Goal: Information Seeking & Learning: Learn about a topic

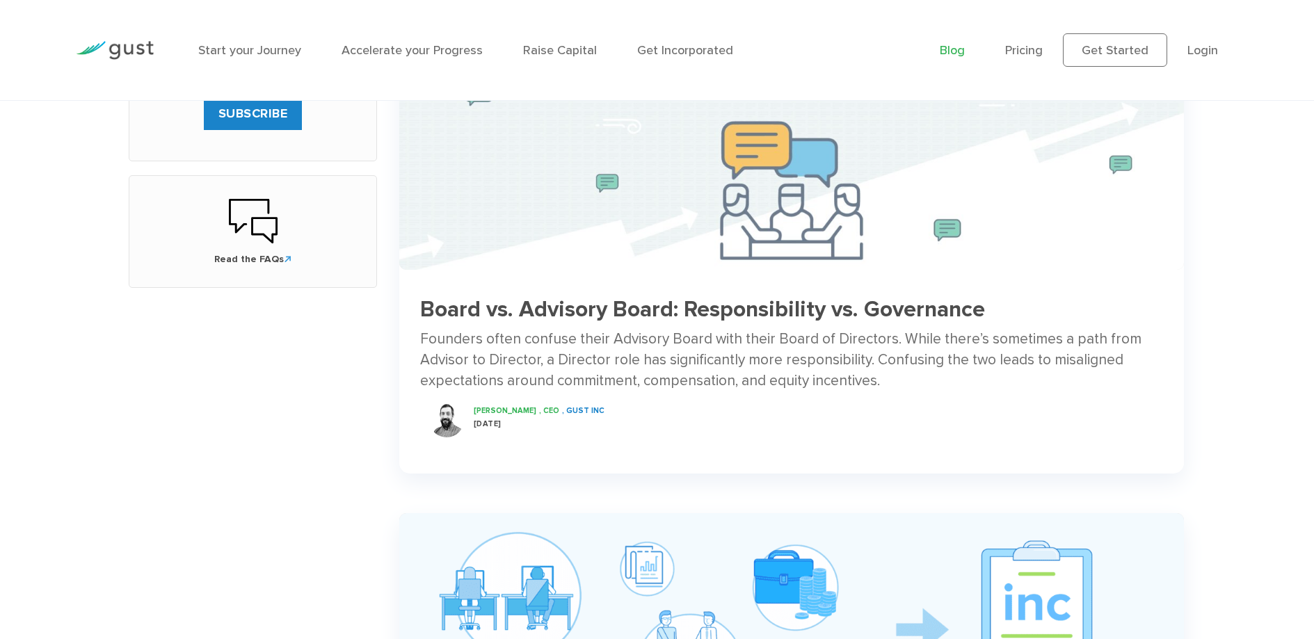
scroll to position [697, 0]
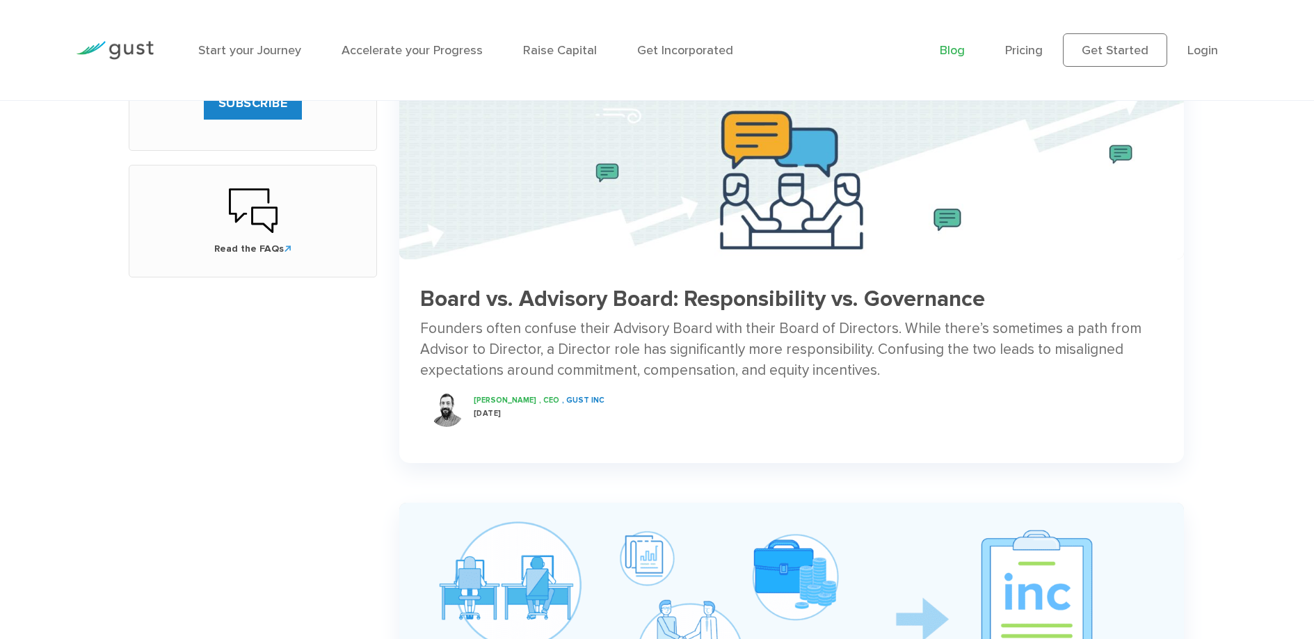
click at [651, 323] on div "Founders often confuse their Advisory Board with their Board of Directors. Whil…" at bounding box center [791, 350] width 743 height 63
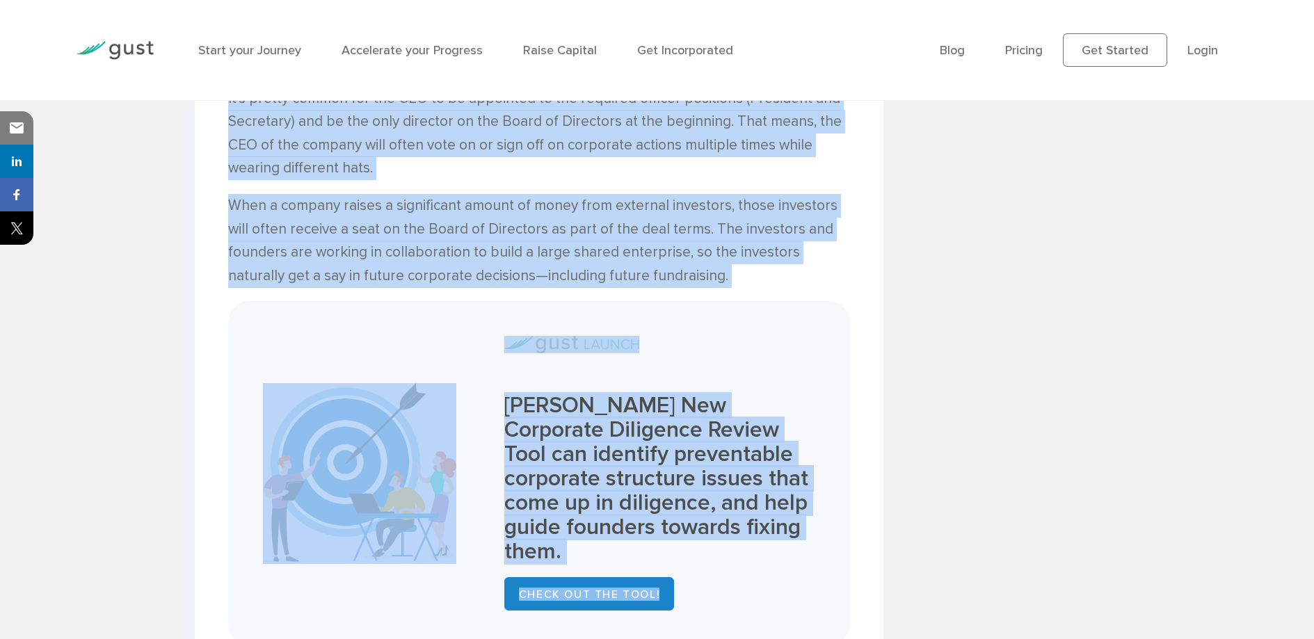
scroll to position [1314, 0]
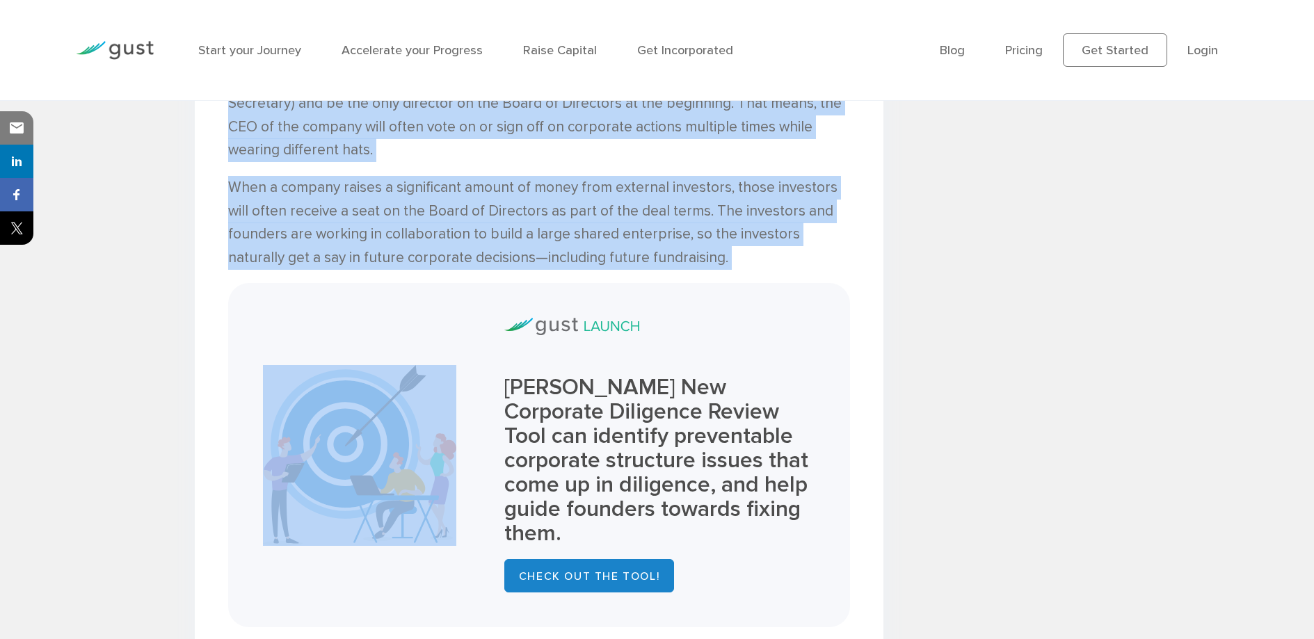
drag, startPoint x: 234, startPoint y: 178, endPoint x: 680, endPoint y: 250, distance: 452.3
click at [680, 250] on div "Board vs. Advisory Board: Responsibility vs. Governance Peter Swan , CEO , Gust…" at bounding box center [539, 583] width 689 height 2910
copy div "his write-up was originally sent to subscribers as a part of our Mission Contro…"
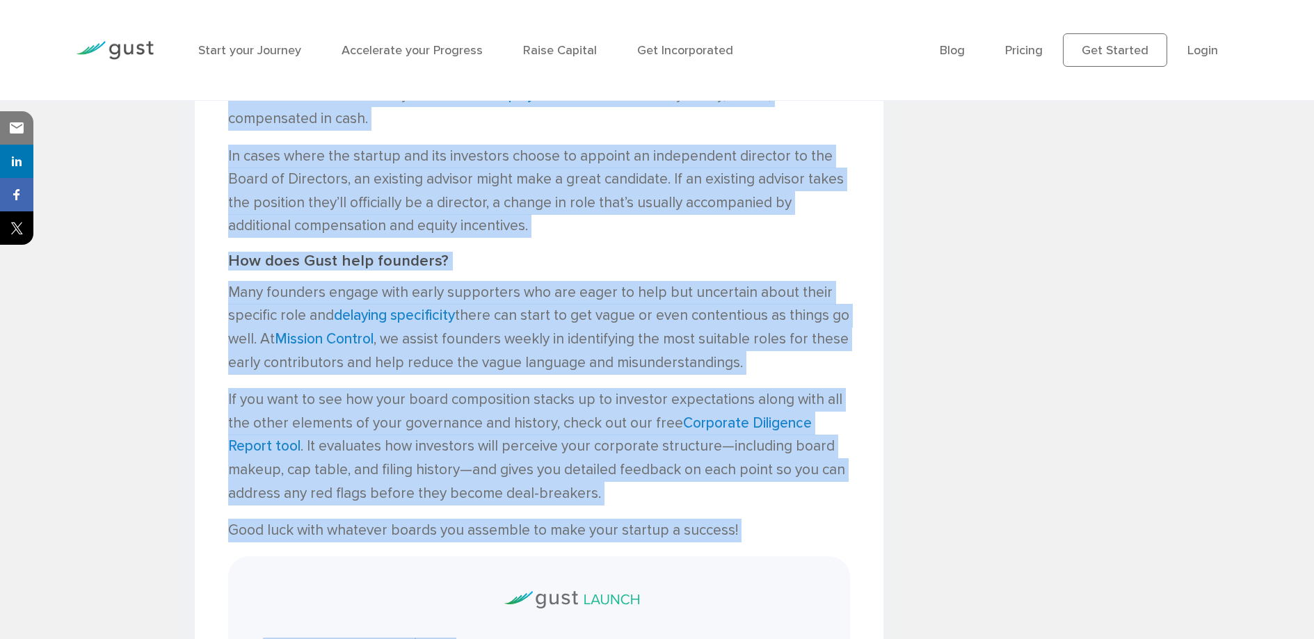
scroll to position [2456, 0]
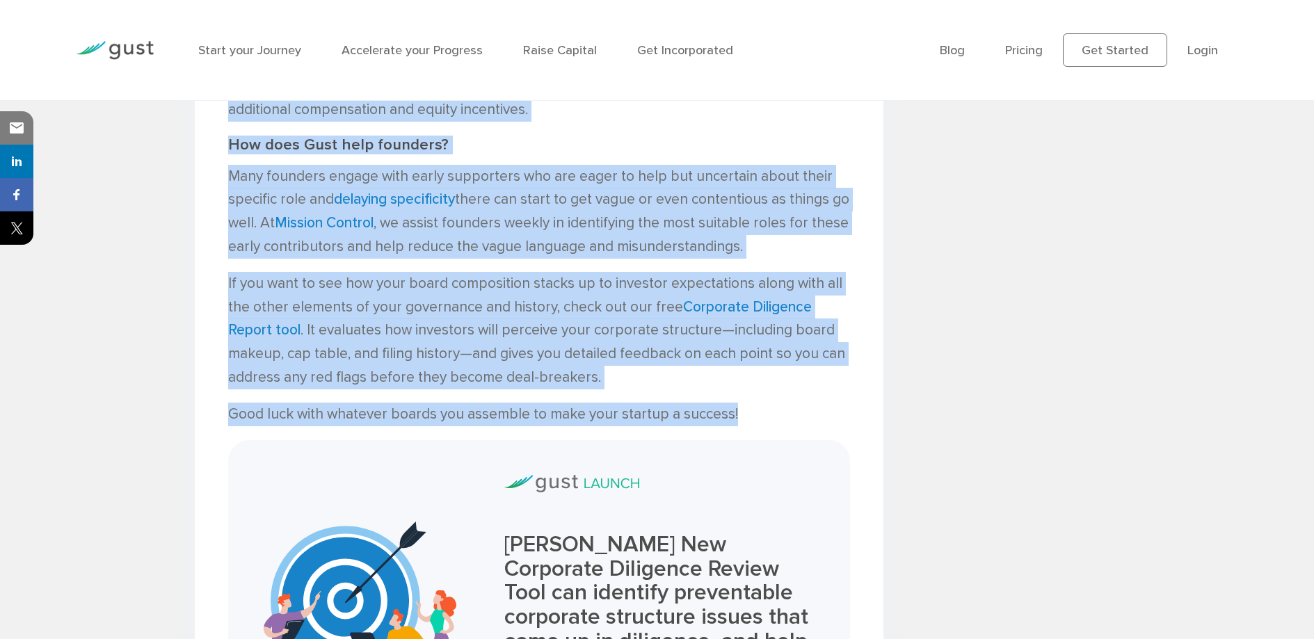
drag, startPoint x: 227, startPoint y: 396, endPoint x: 767, endPoint y: 369, distance: 540.4
copy div "If a Board of Directors have an even number of directors, a deadlock can happen…"
